Goal: Find specific page/section: Find specific page/section

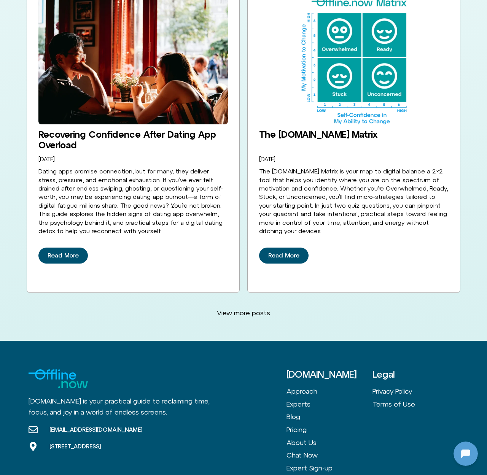
scroll to position [1950, 0]
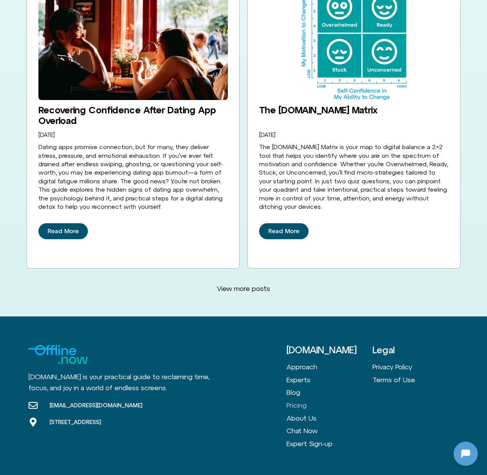
click at [306, 399] on link "Pricing" at bounding box center [330, 405] width 86 height 13
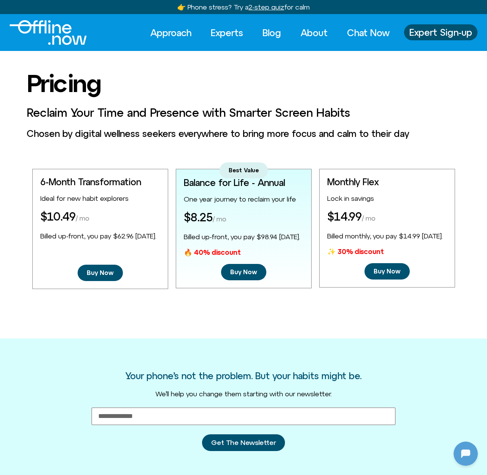
click at [66, 37] on img "Logo" at bounding box center [48, 32] width 77 height 25
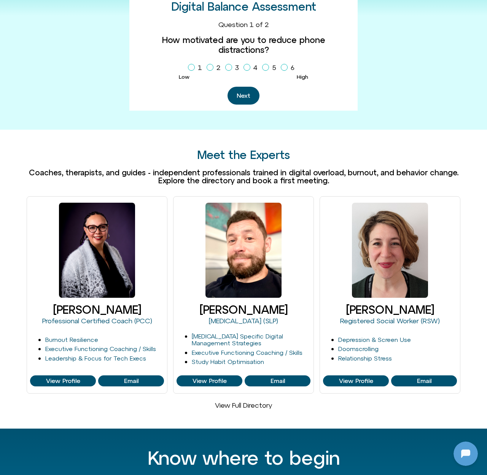
scroll to position [404, 0]
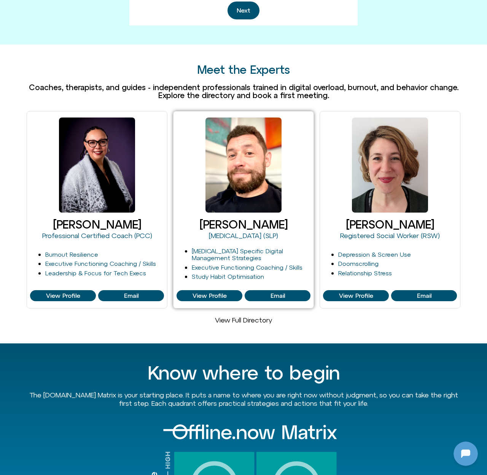
click at [260, 124] on div at bounding box center [244, 165] width 76 height 95
click at [260, 232] on link "[MEDICAL_DATA] (SLP)" at bounding box center [243, 236] width 69 height 8
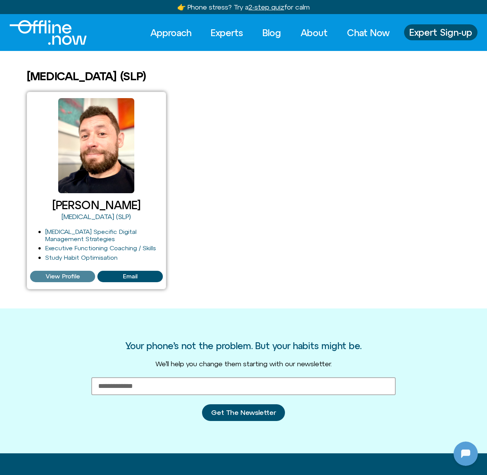
click at [64, 277] on span "View Profile" at bounding box center [63, 276] width 34 height 7
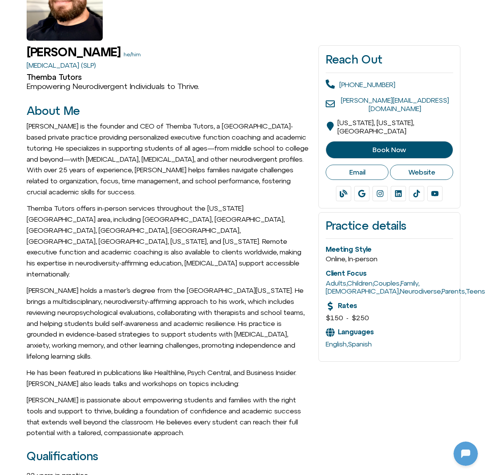
scroll to position [16, 0]
